Goal: Transaction & Acquisition: Download file/media

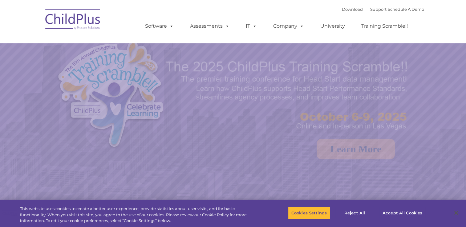
select select "MEDIUM"
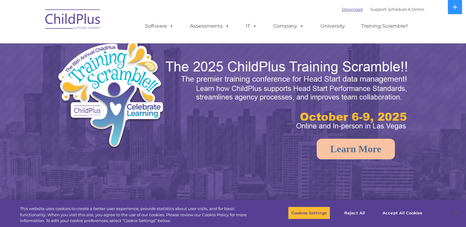
select select "MEDIUM"
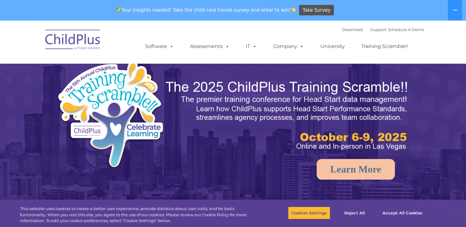
click at [342, 29] on link "Download" at bounding box center [352, 29] width 21 height 5
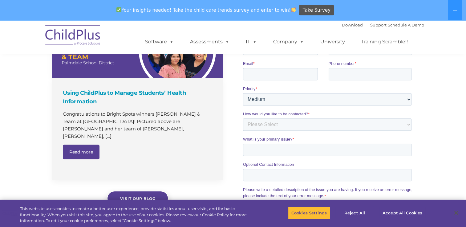
scroll to position [693, 0]
